Goal: Navigation & Orientation: Find specific page/section

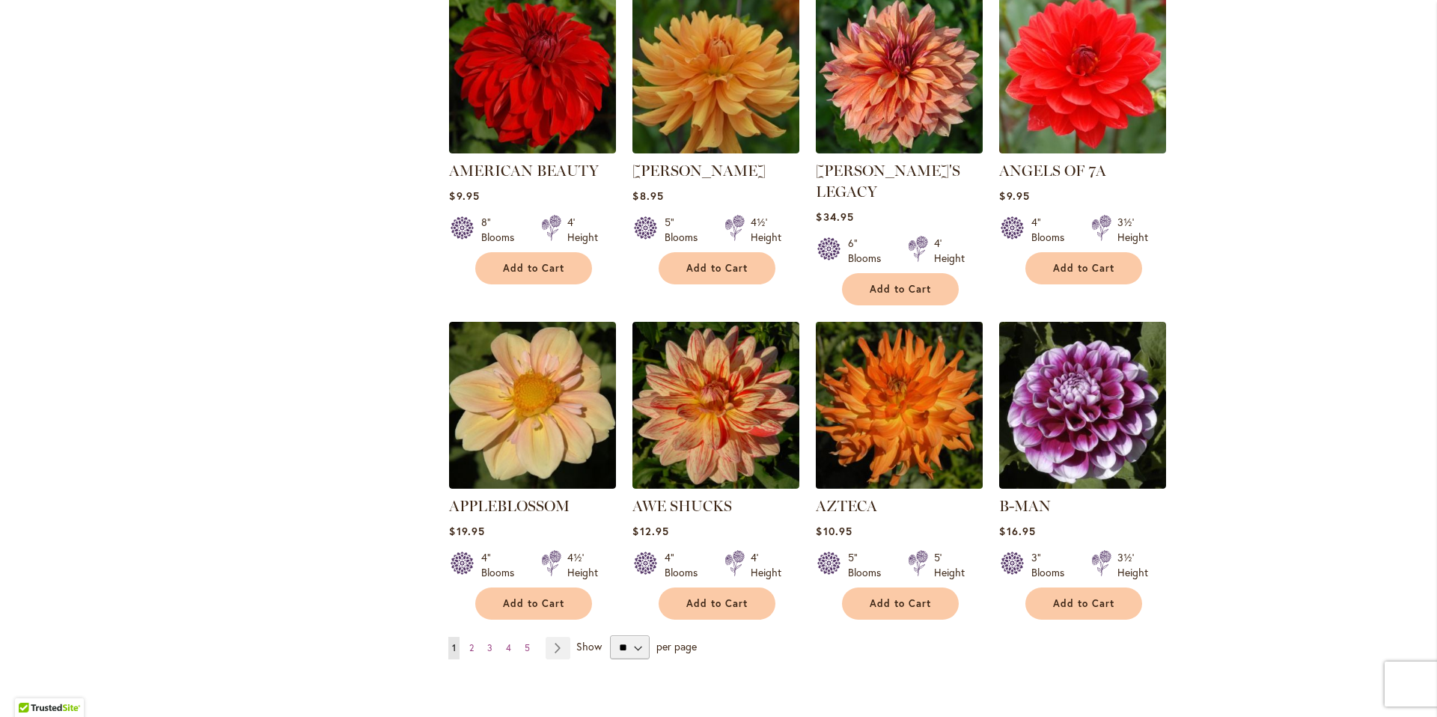
scroll to position [1018, 0]
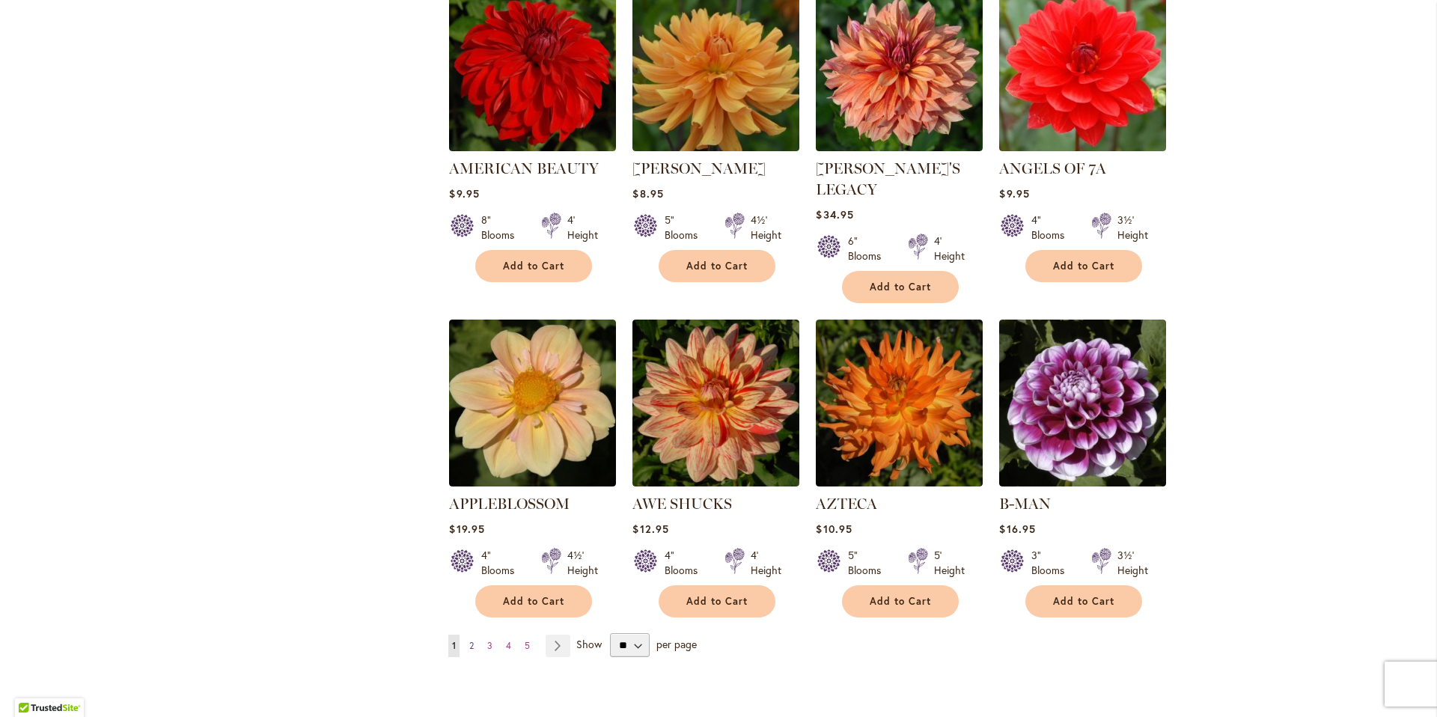
click at [466, 635] on link "Page 2" at bounding box center [472, 646] width 12 height 22
click at [469, 640] on span "2" at bounding box center [471, 645] width 4 height 11
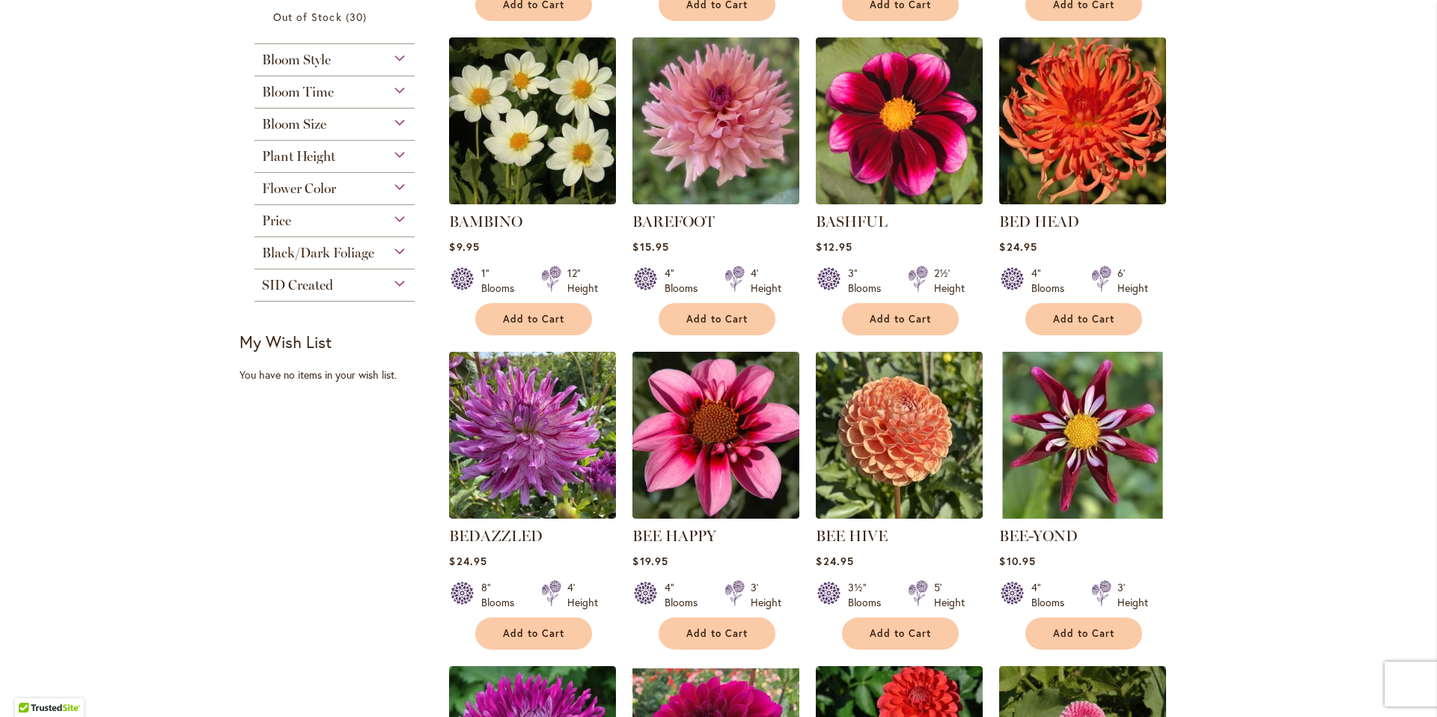
scroll to position [1232, 0]
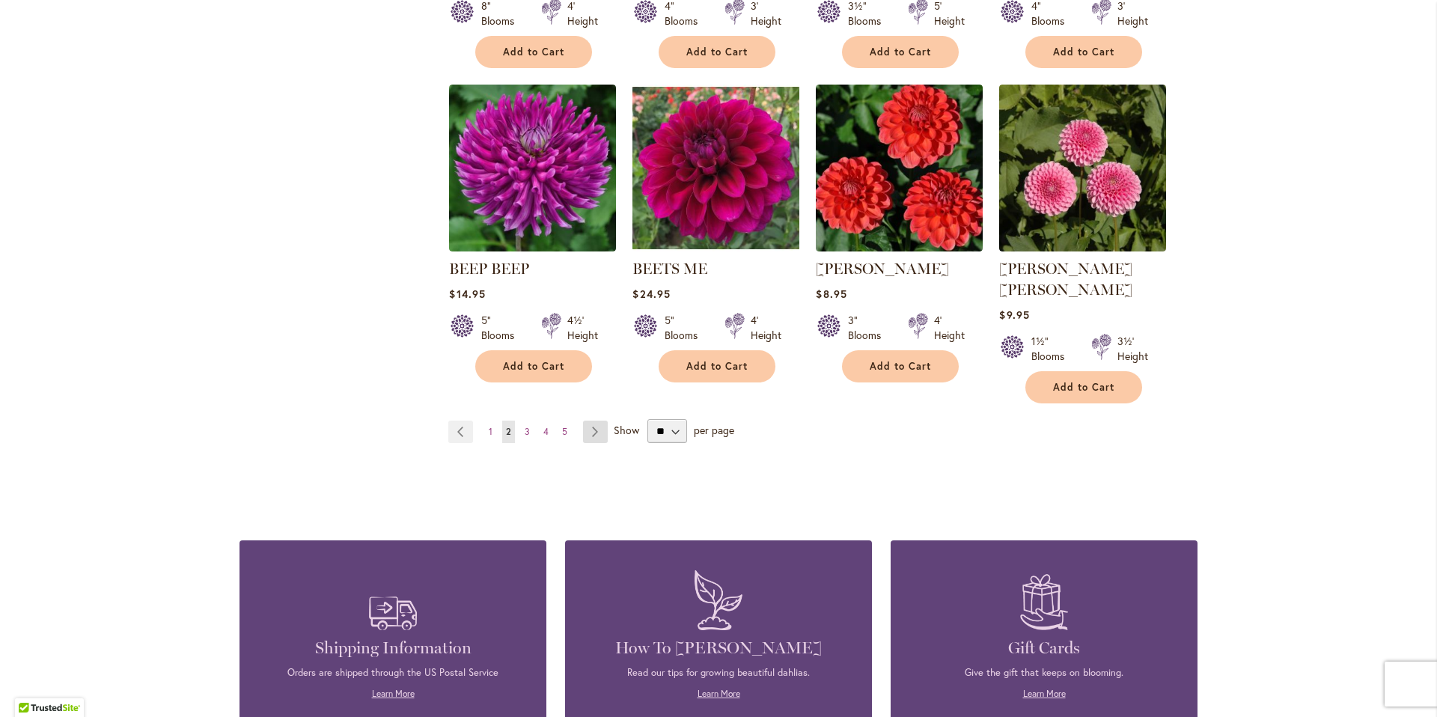
click at [591, 421] on link "Page Next" at bounding box center [595, 432] width 25 height 22
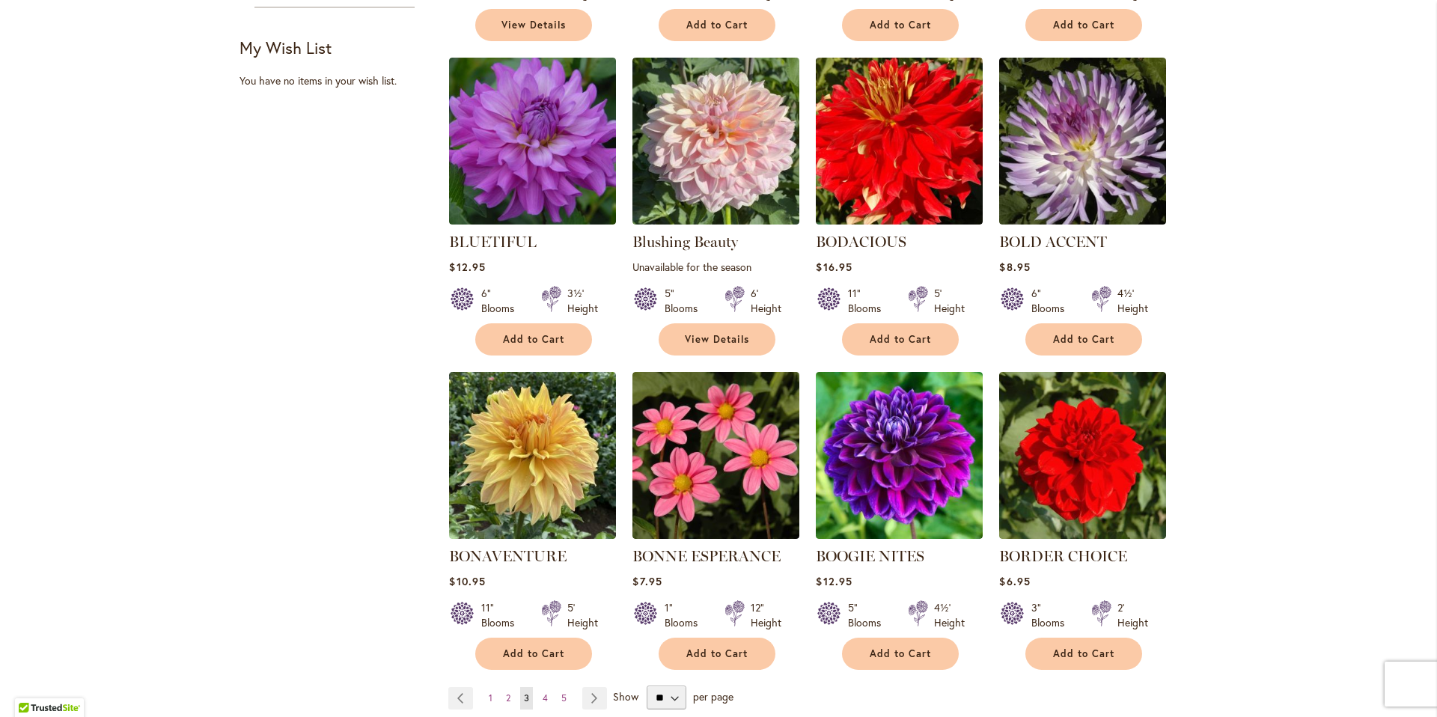
scroll to position [974, 0]
